Goal: Check status: Check status

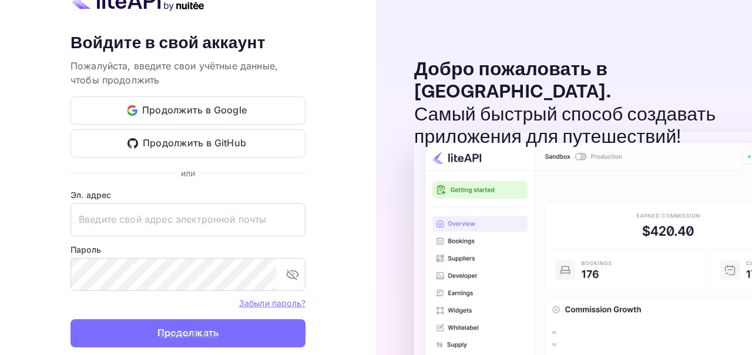
type input "[EMAIL_ADDRESS][DOMAIN_NAME]"
click at [183, 333] on ya-tr-span "© 2025 Nuitee" at bounding box center [188, 335] width 59 height 10
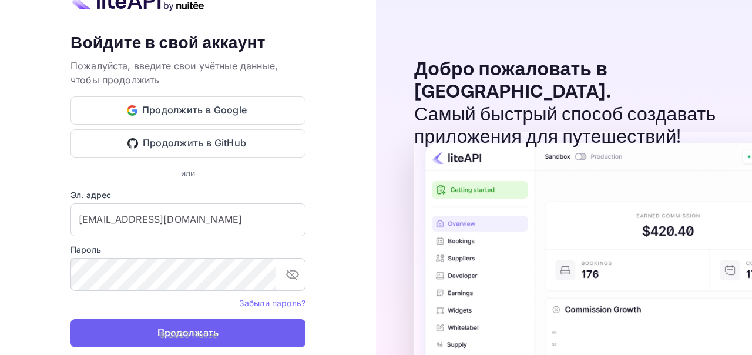
click at [231, 337] on button "Продолжать" at bounding box center [187, 333] width 235 height 28
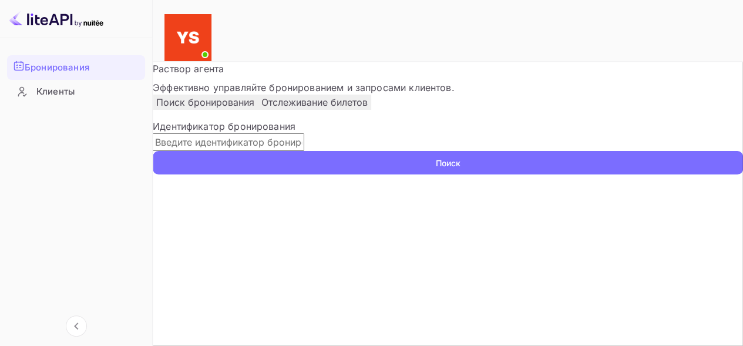
paste input "9545375"
type input "9545375"
click at [436, 169] on ya-tr-span "Поиск" at bounding box center [448, 163] width 25 height 12
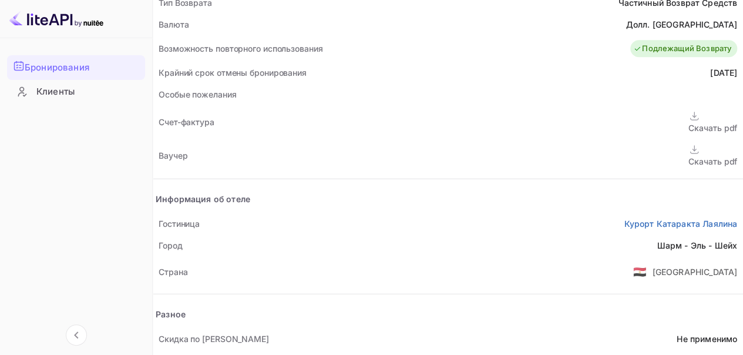
scroll to position [542, 0]
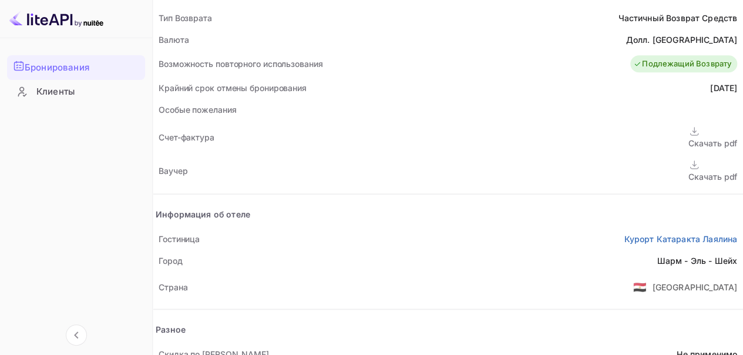
click at [688, 172] on ya-tr-span "Скачать pdf" at bounding box center [712, 177] width 49 height 10
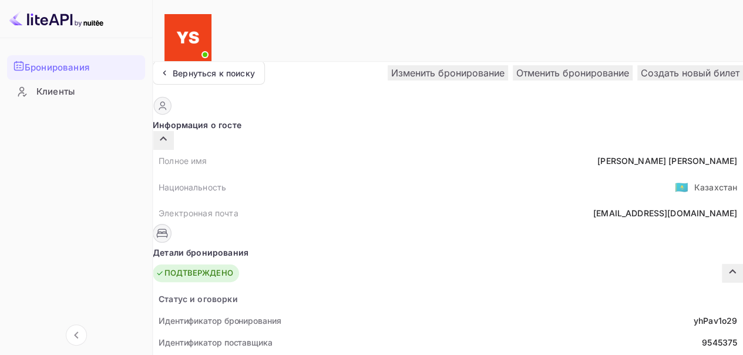
scroll to position [0, 0]
click at [68, 71] on ya-tr-span "Бронирования" at bounding box center [57, 68] width 65 height 14
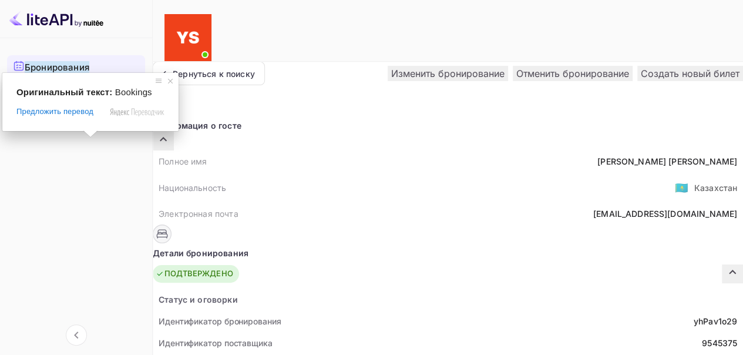
click at [129, 29] on div at bounding box center [76, 19] width 153 height 38
